Goal: Task Accomplishment & Management: Complete application form

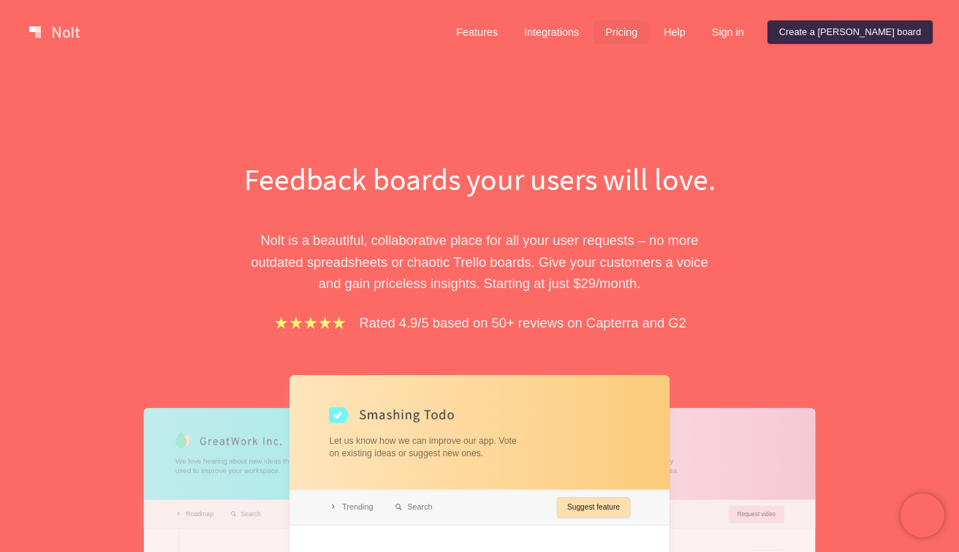
click at [649, 29] on link "Pricing" at bounding box center [622, 31] width 56 height 23
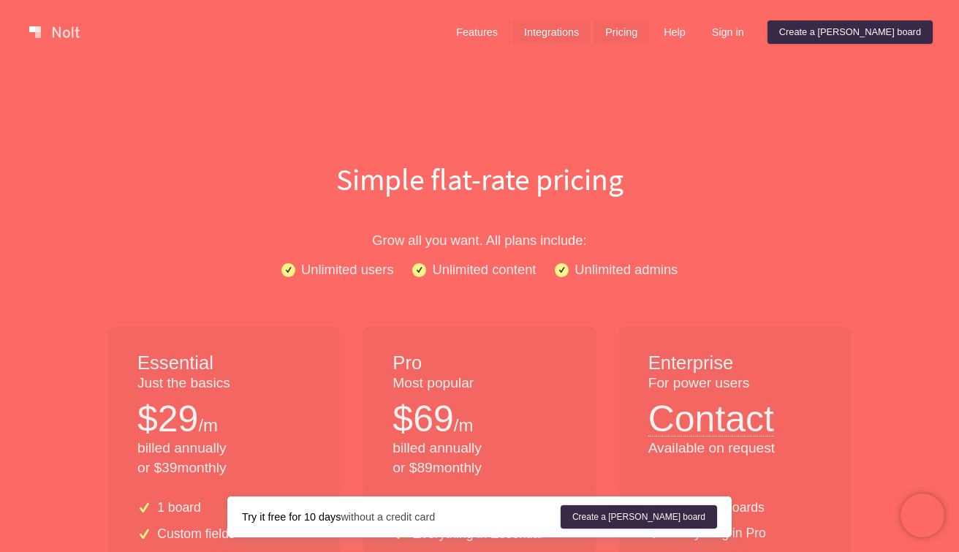
click at [591, 34] on link "Integrations" at bounding box center [552, 31] width 78 height 23
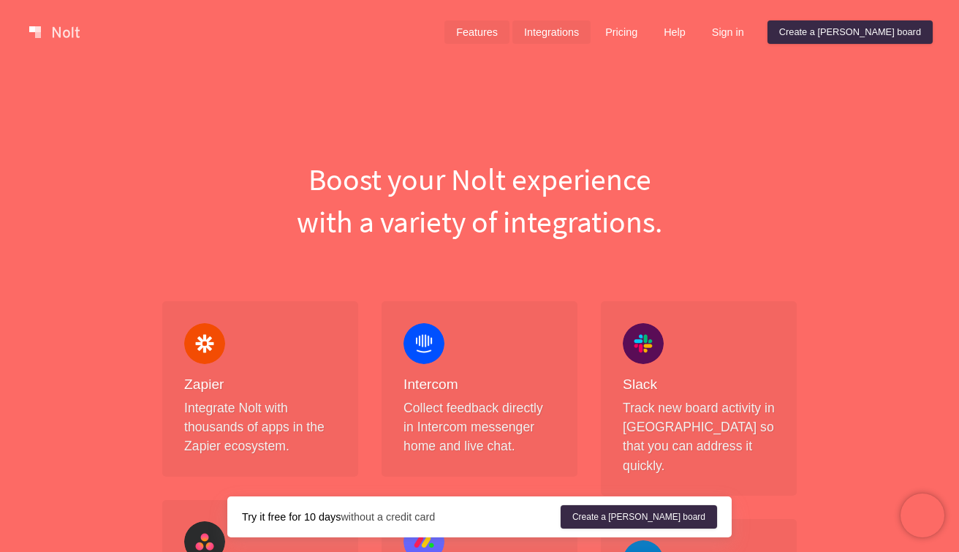
click at [510, 30] on link "Features" at bounding box center [477, 31] width 65 height 23
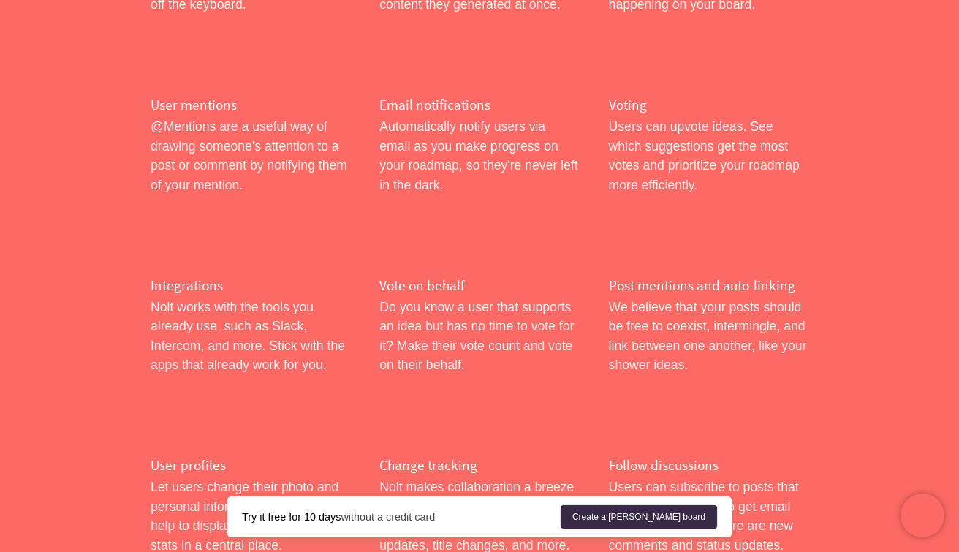
scroll to position [2409, 0]
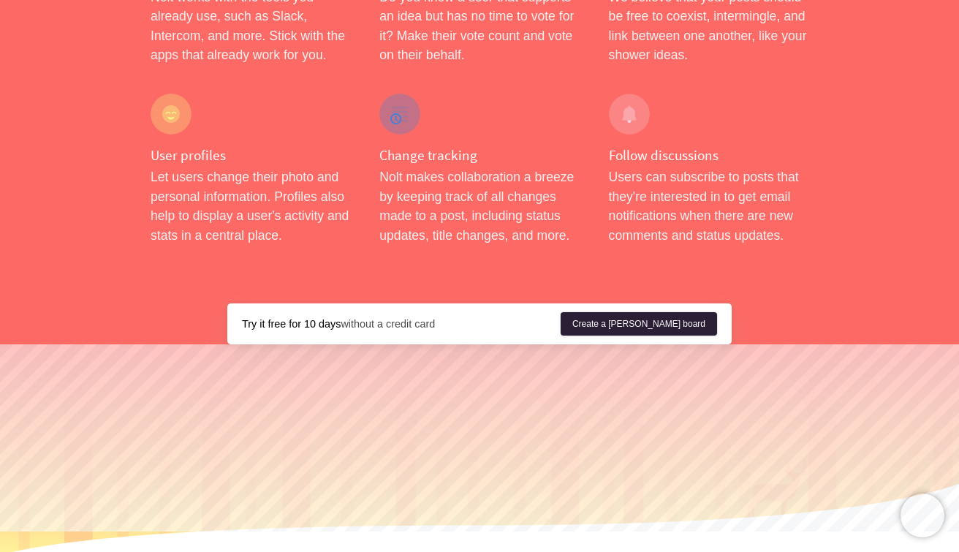
click at [673, 312] on link "Create a [PERSON_NAME] board" at bounding box center [639, 323] width 156 height 23
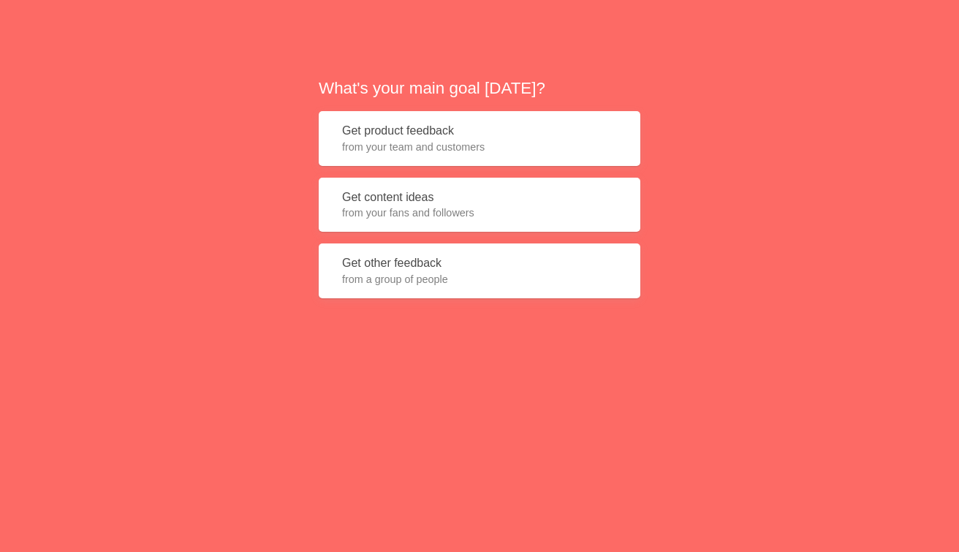
click at [456, 157] on button "Get product feedback from your team and customers" at bounding box center [480, 138] width 322 height 55
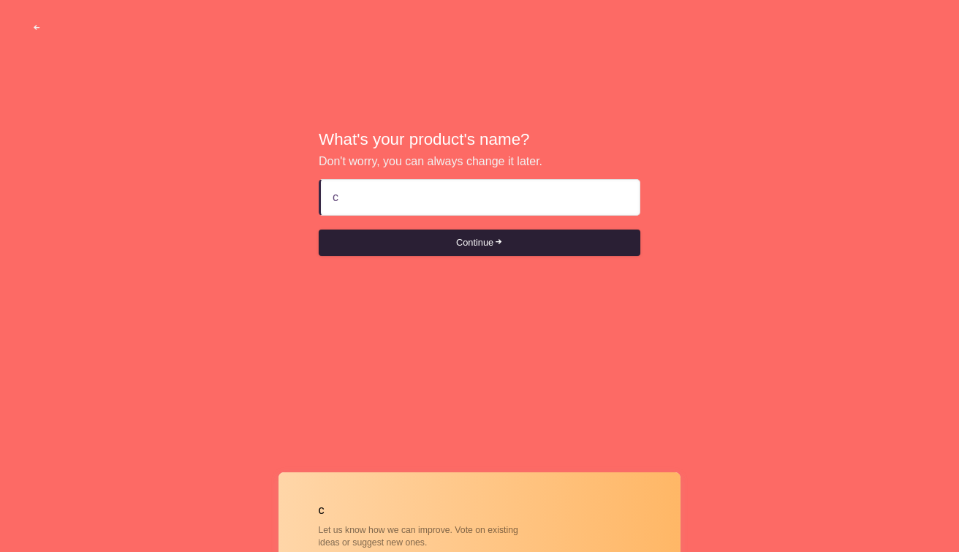
click at [488, 252] on button "Continue" at bounding box center [480, 243] width 322 height 26
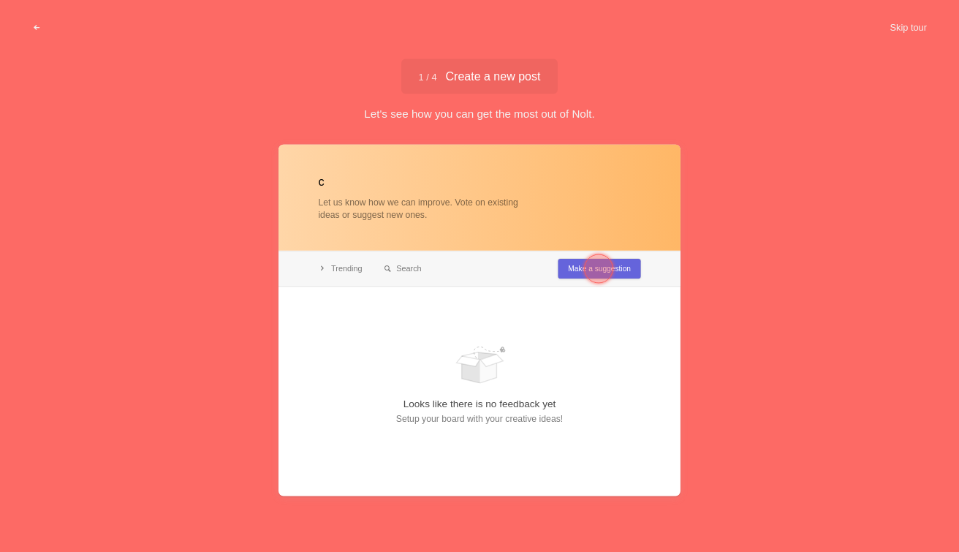
type input "c"
click at [569, 267] on div at bounding box center [480, 320] width 402 height 352
click at [464, 316] on div at bounding box center [480, 320] width 402 height 352
click at [904, 23] on button "Skip tour" at bounding box center [908, 28] width 72 height 26
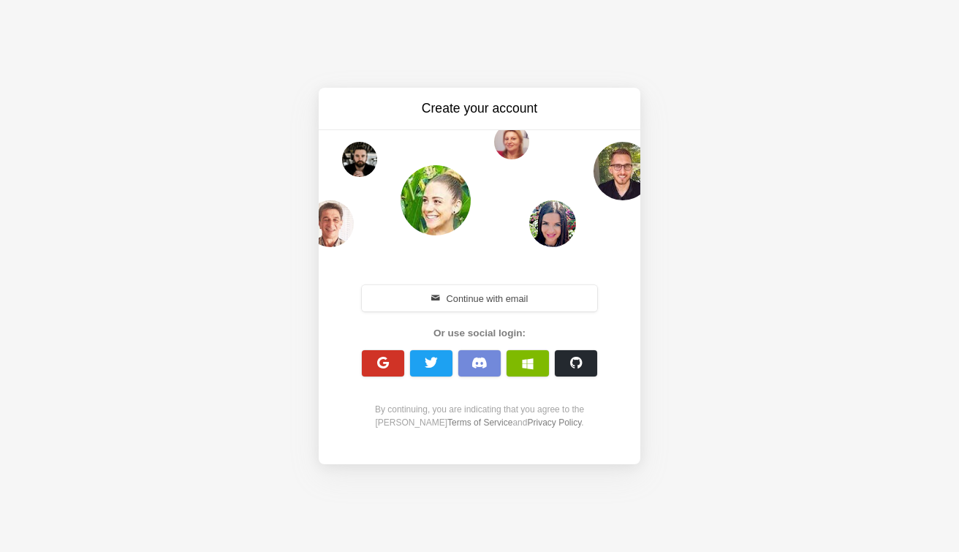
click at [388, 363] on span "button" at bounding box center [384, 363] width 14 height 14
